Goal: Information Seeking & Learning: Learn about a topic

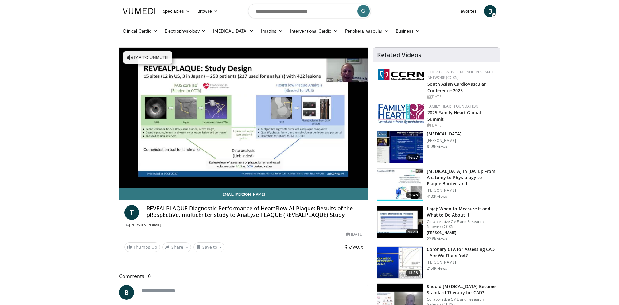
click at [169, 210] on h4 "REVEALPLAQUE Diagnostic Performance of HeartFlow AI-Plaque: Results of the pRos…" at bounding box center [254, 211] width 217 height 13
copy h4 "REVEALPLAQUE"
